Goal: Task Accomplishment & Management: Use online tool/utility

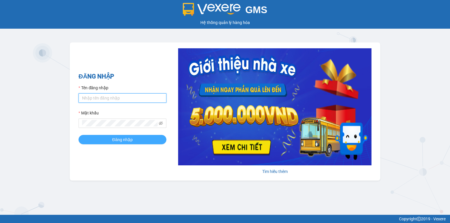
type input "ngoc.taithang"
click at [132, 139] on span "Đăng nhập" at bounding box center [122, 139] width 20 height 6
